Goal: Transaction & Acquisition: Purchase product/service

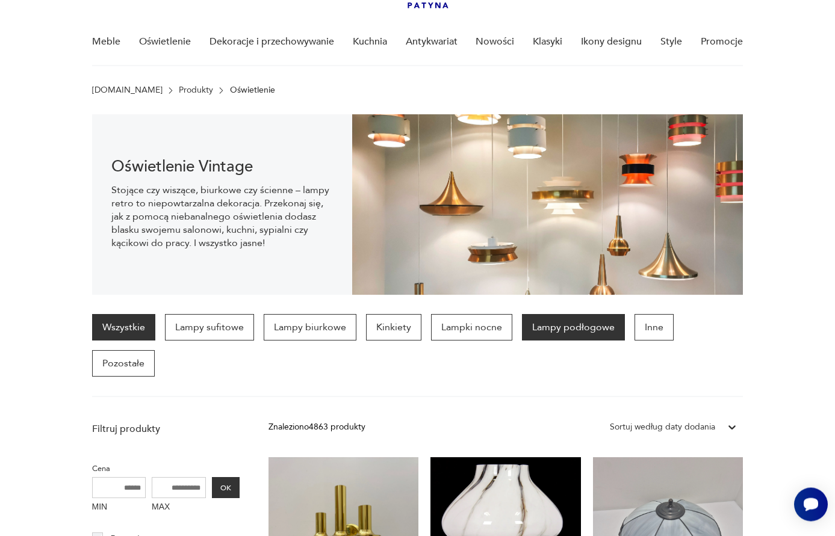
click at [565, 331] on p "Lampy podłogowe" at bounding box center [573, 328] width 103 height 26
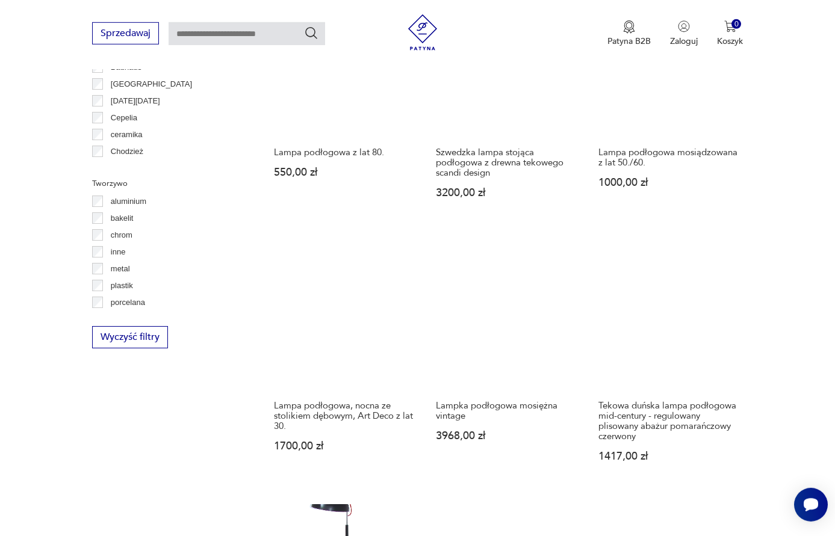
scroll to position [1082, 0]
